Goal: Task Accomplishment & Management: Manage account settings

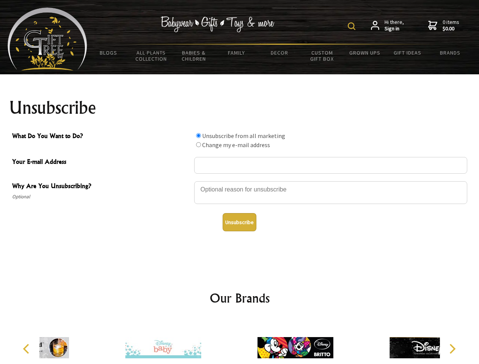
click at [353, 26] on img at bounding box center [352, 26] width 8 height 8
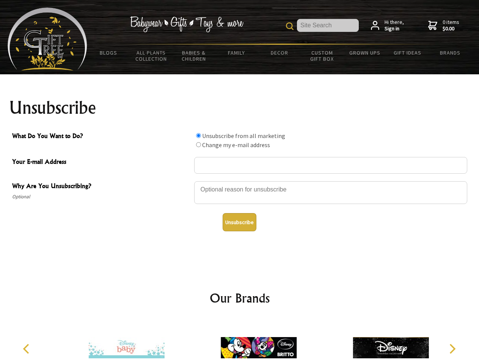
click at [240, 181] on div at bounding box center [330, 194] width 273 height 27
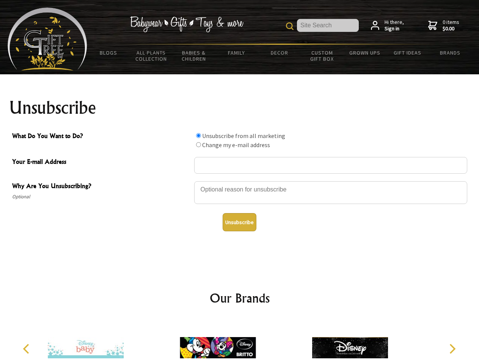
click at [199, 136] on input "What Do You Want to Do?" at bounding box center [198, 135] width 5 height 5
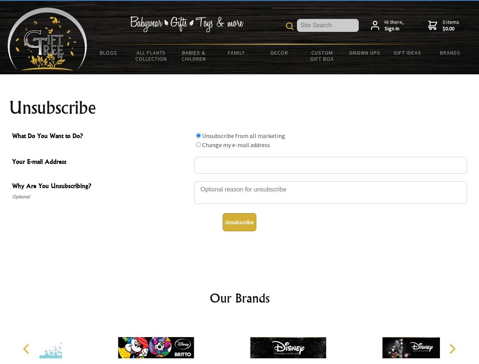
click at [199, 145] on input "What Do You Want to Do?" at bounding box center [198, 144] width 5 height 5
radio input "true"
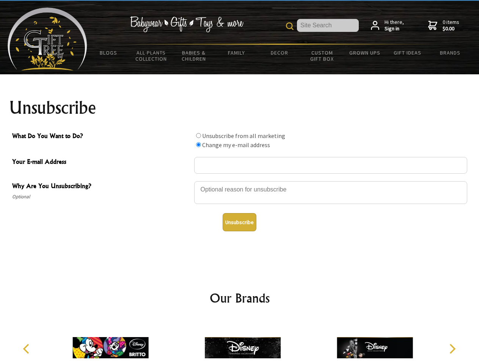
click at [240, 222] on button "Unsubscribe" at bounding box center [240, 222] width 34 height 18
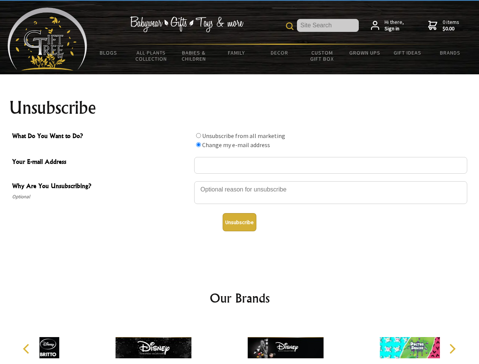
click at [240, 342] on div at bounding box center [286, 349] width 132 height 59
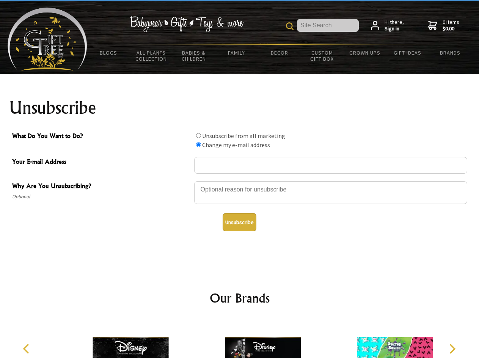
click at [27, 349] on icon "Previous" at bounding box center [27, 349] width 10 height 10
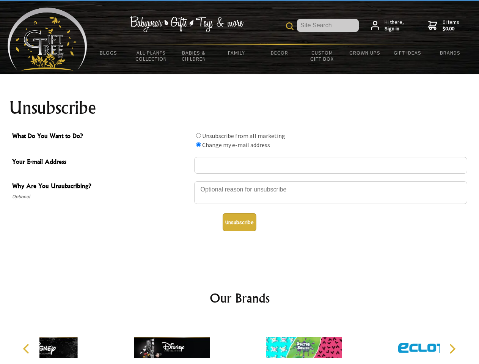
click at [452, 349] on icon "Next" at bounding box center [452, 349] width 10 height 10
